Goal: Information Seeking & Learning: Find specific fact

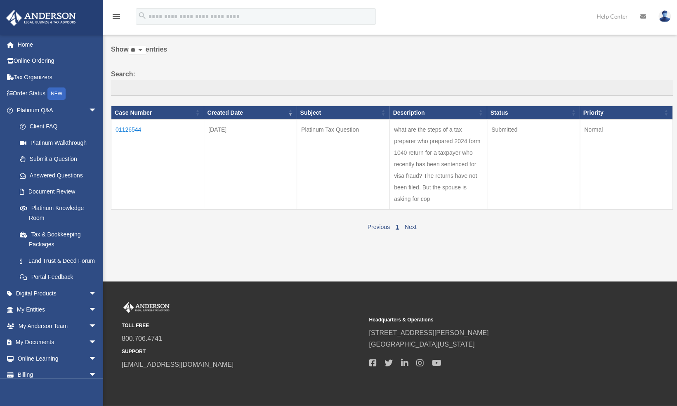
scroll to position [49, 0]
click at [407, 224] on link "Next" at bounding box center [411, 226] width 12 height 7
click at [411, 227] on link "Next" at bounding box center [411, 226] width 12 height 7
click at [396, 226] on link "1" at bounding box center [396, 226] width 3 height 7
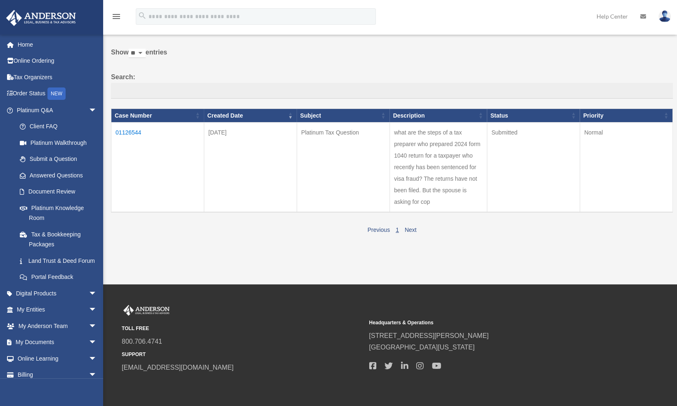
scroll to position [49, 0]
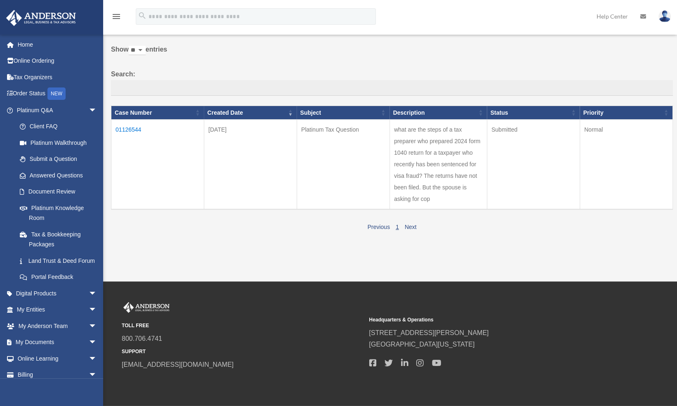
click at [127, 129] on td "01126544" at bounding box center [157, 165] width 93 height 90
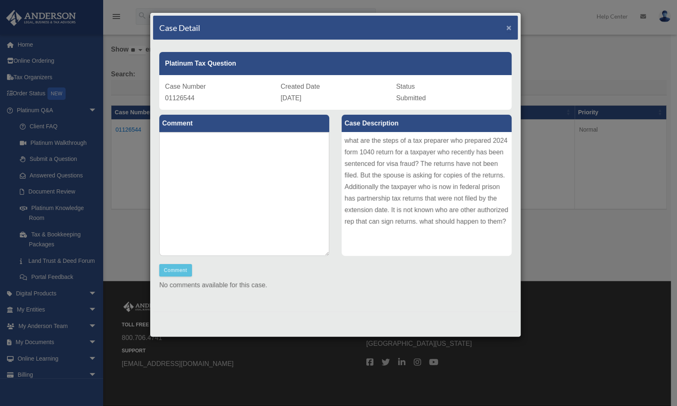
click at [511, 28] on span "×" at bounding box center [508, 27] width 5 height 9
